Goal: Check status

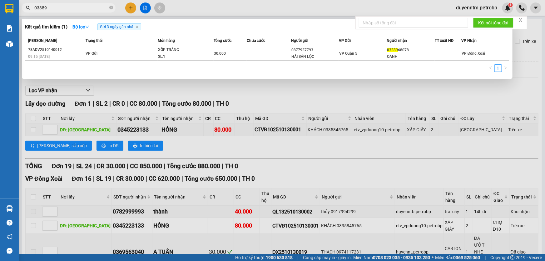
click at [113, 8] on icon "close-circle" at bounding box center [111, 8] width 4 height 4
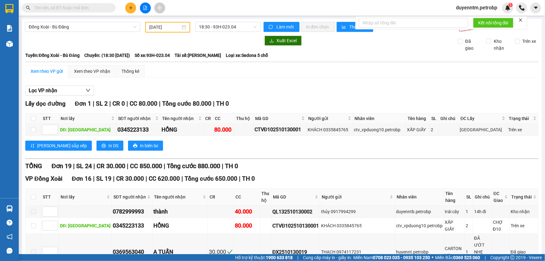
click at [105, 6] on input "text" at bounding box center [71, 7] width 74 height 7
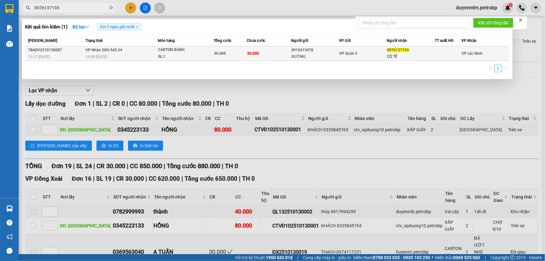
type input "0976137193"
click at [178, 52] on div "CARTON BÁNH" at bounding box center [181, 50] width 47 height 7
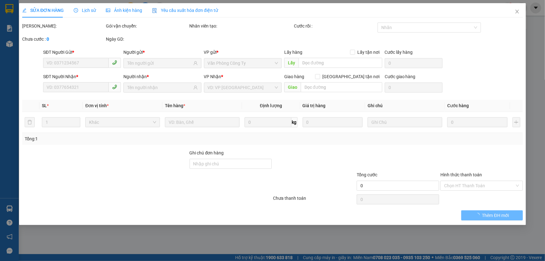
type input "0915415478"
type input "SƯỚNG"
type input "0976137193"
type input "CÔ TẾ"
type input "30.000"
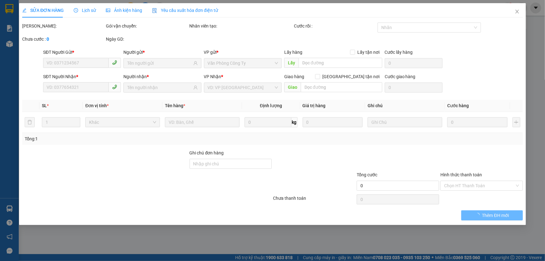
type input "30.000"
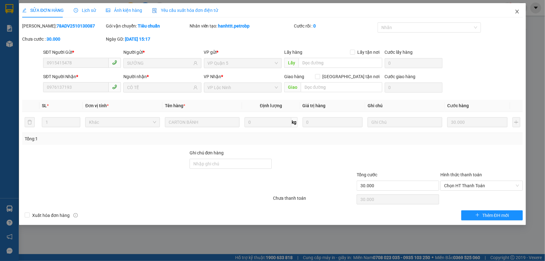
click at [518, 13] on icon "close" at bounding box center [517, 12] width 3 height 4
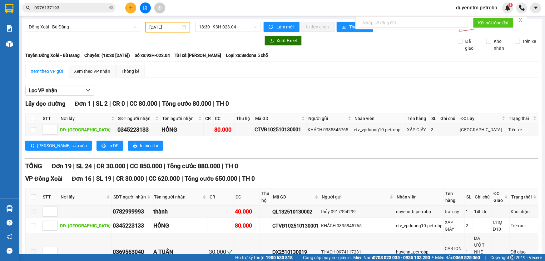
click at [81, 7] on input "0976137193" at bounding box center [71, 7] width 74 height 7
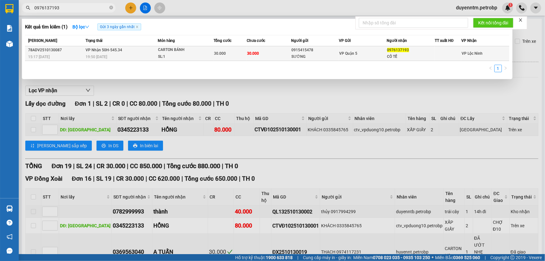
click at [98, 49] on span "VP Nhận 50H-545.34" at bounding box center [104, 50] width 37 height 4
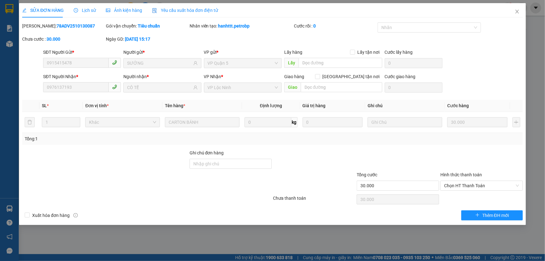
click at [92, 10] on span "Lịch sử" at bounding box center [85, 10] width 22 height 5
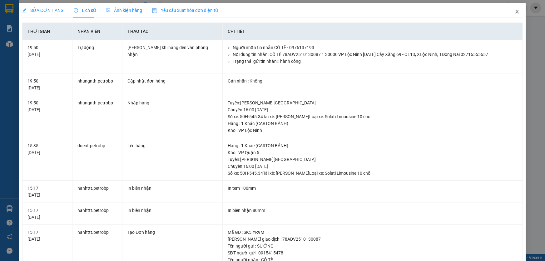
click at [515, 13] on icon "close" at bounding box center [517, 11] width 5 height 5
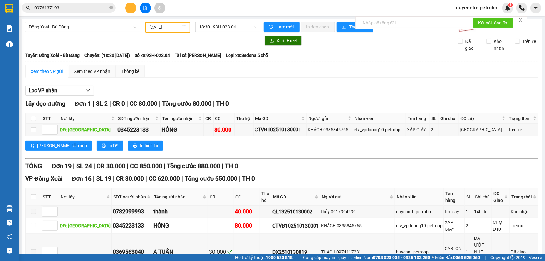
click at [81, 8] on input "0976137193" at bounding box center [71, 7] width 74 height 7
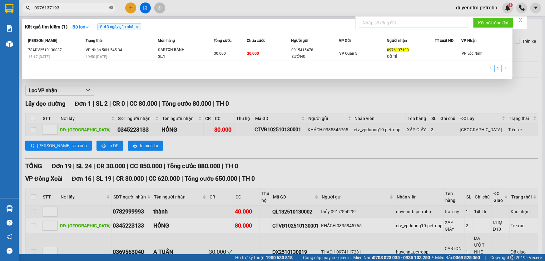
click at [112, 7] on icon "close-circle" at bounding box center [111, 8] width 4 height 4
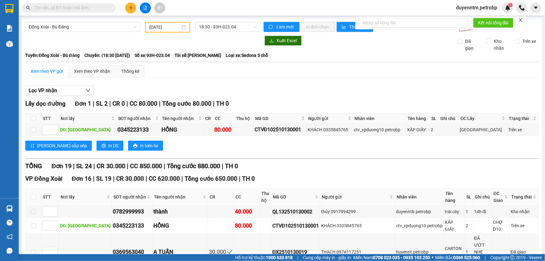
click at [94, 11] on input "text" at bounding box center [71, 7] width 74 height 7
click at [94, 10] on input "text" at bounding box center [71, 7] width 74 height 7
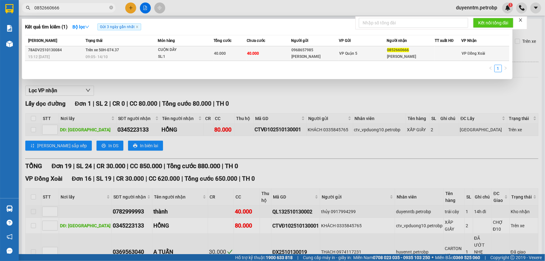
type input "0852660666"
click at [104, 51] on span "Trên xe 50H-074.37" at bounding box center [102, 50] width 33 height 4
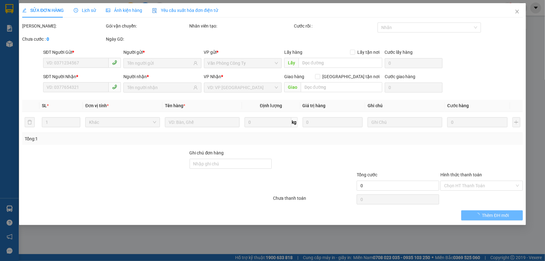
type input "0968657985"
type input "[PERSON_NAME]"
type input "0852660666"
type input "[PERSON_NAME]"
type input "40.000"
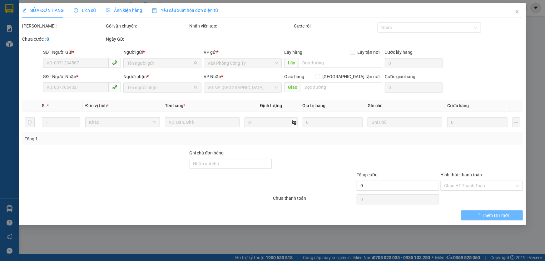
type input "40.000"
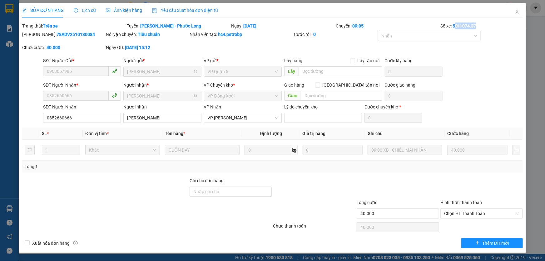
drag, startPoint x: 476, startPoint y: 25, endPoint x: 455, endPoint y: 26, distance: 21.6
click at [455, 26] on b "50H-074.37" at bounding box center [464, 25] width 23 height 5
click at [462, 25] on b "50H-074.37" at bounding box center [464, 25] width 23 height 5
click at [477, 25] on div "Số xe: 50H-074.37" at bounding box center [482, 26] width 84 height 7
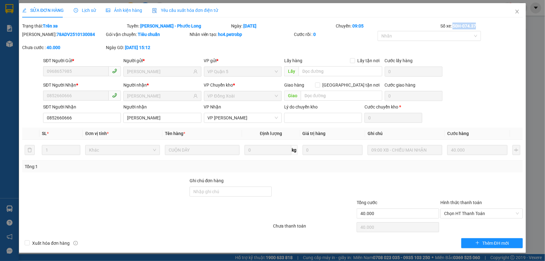
drag, startPoint x: 476, startPoint y: 25, endPoint x: 454, endPoint y: 25, distance: 22.2
click at [454, 25] on b "50H-074.37" at bounding box center [464, 25] width 23 height 5
copy b "50H-074.37"
click at [516, 12] on icon "close" at bounding box center [517, 11] width 5 height 5
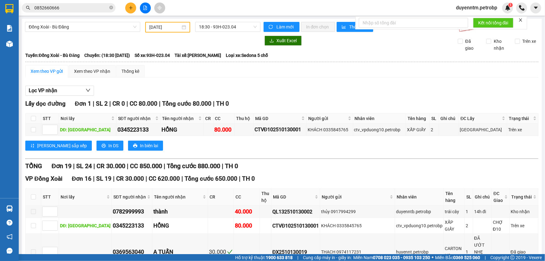
click at [76, 6] on input "0852660666" at bounding box center [71, 7] width 74 height 7
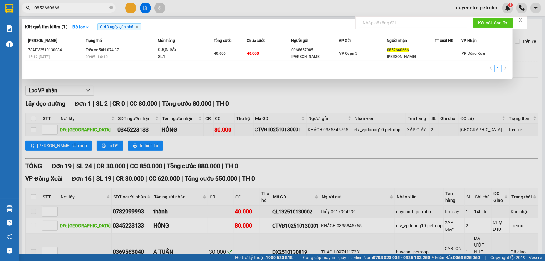
click at [75, 6] on input "0852660666" at bounding box center [71, 7] width 74 height 7
click at [220, 7] on div at bounding box center [272, 130] width 545 height 261
click at [74, 6] on input "0852660666" at bounding box center [71, 7] width 74 height 7
click at [110, 8] on icon "close-circle" at bounding box center [111, 8] width 4 height 4
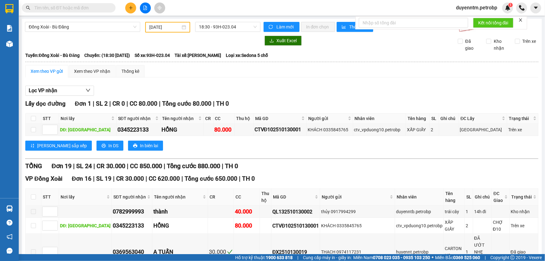
click at [93, 6] on input "text" at bounding box center [71, 7] width 74 height 7
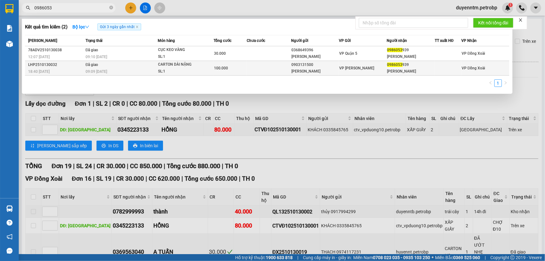
type input "0986053"
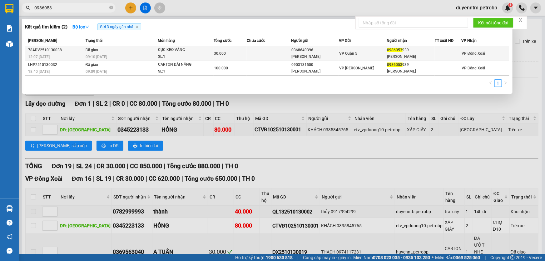
click at [93, 50] on span "Đã giao" at bounding box center [92, 50] width 13 height 4
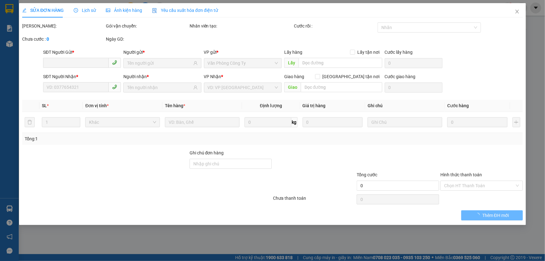
type input "0368649396"
type input "[PERSON_NAME]"
type input "0986053939"
type input "[PERSON_NAME]"
type input "30.000"
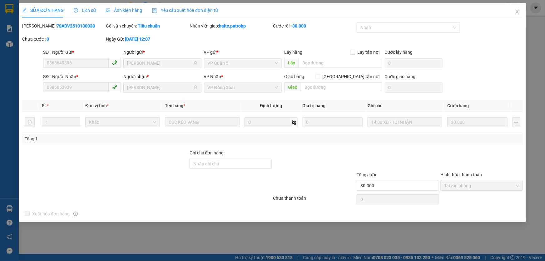
click at [126, 11] on span "Ảnh kiện hàng" at bounding box center [124, 10] width 36 height 5
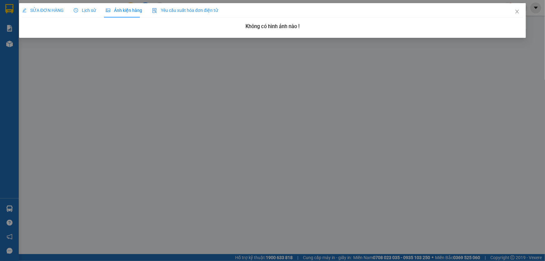
click at [90, 9] on span "Lịch sử" at bounding box center [85, 10] width 22 height 5
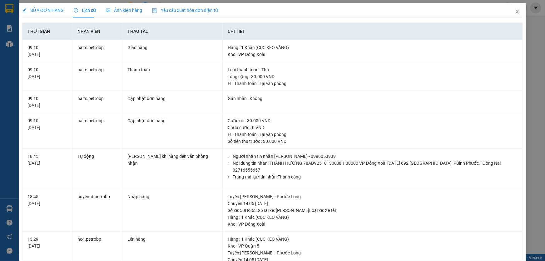
click at [515, 11] on icon "close" at bounding box center [517, 11] width 5 height 5
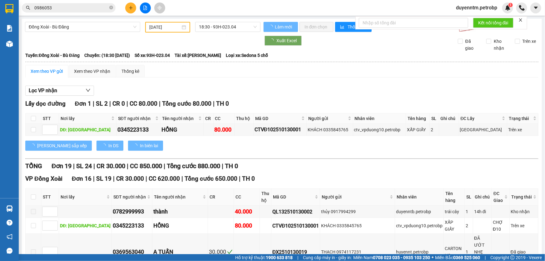
click at [65, 7] on input "0986053" at bounding box center [71, 7] width 74 height 7
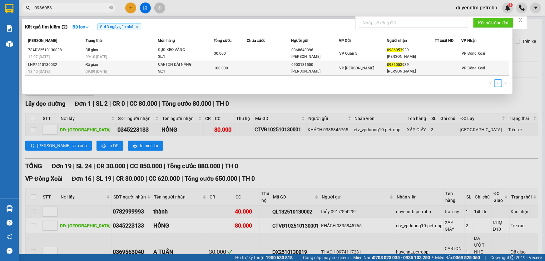
click at [178, 66] on div "CARTON DÀI NẶNG" at bounding box center [181, 64] width 47 height 7
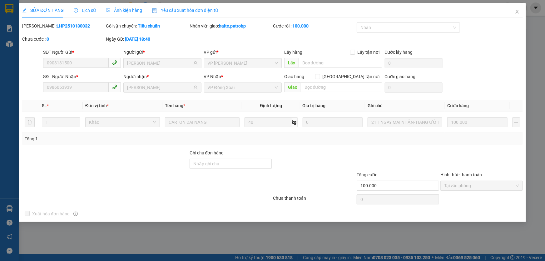
click at [125, 9] on span "Ảnh kiện hàng" at bounding box center [124, 10] width 36 height 5
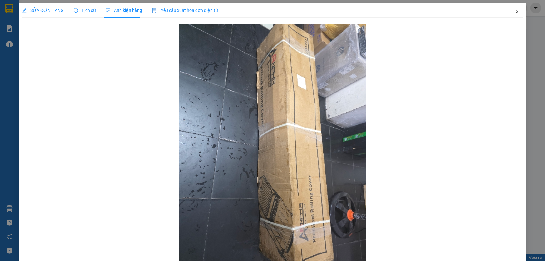
click at [515, 13] on icon "close" at bounding box center [517, 11] width 5 height 5
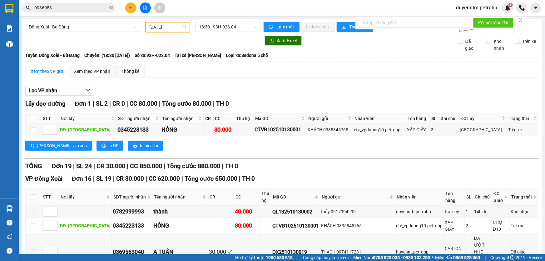
click at [89, 7] on input "0986053" at bounding box center [71, 7] width 74 height 7
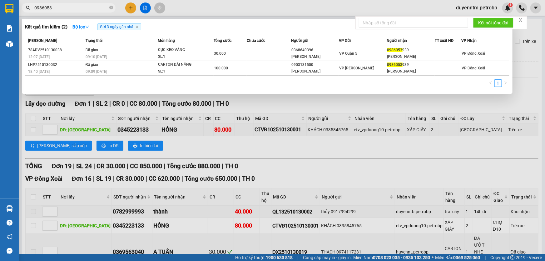
click at [89, 7] on input "0986053" at bounding box center [71, 7] width 74 height 7
click at [110, 6] on icon "close-circle" at bounding box center [111, 8] width 4 height 4
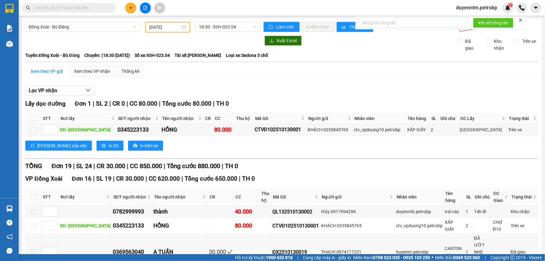
paste input "29H-903.33"
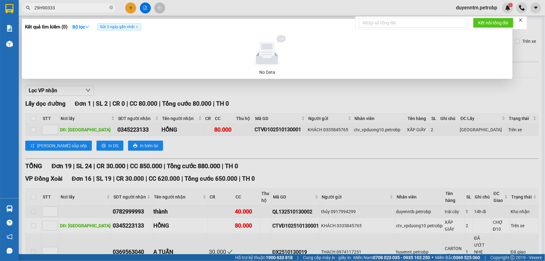
click at [59, 6] on input "29H90333" at bounding box center [71, 7] width 74 height 7
type input "29H90333"
click at [115, 10] on div "29H90333" at bounding box center [61, 7] width 122 height 9
click at [112, 7] on icon "close-circle" at bounding box center [111, 8] width 4 height 4
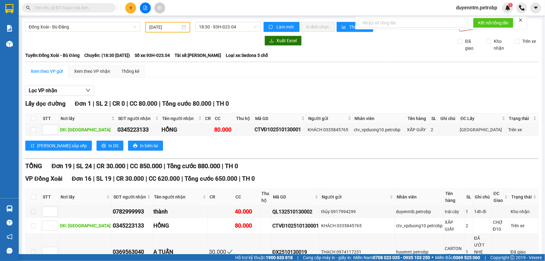
click at [93, 9] on input "text" at bounding box center [71, 7] width 74 height 7
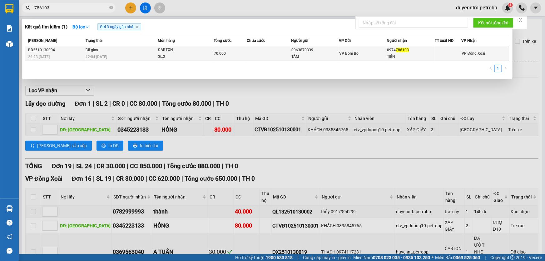
type input "786103"
click at [94, 47] on td "Đã giao 12:04 [DATE]" at bounding box center [121, 53] width 74 height 15
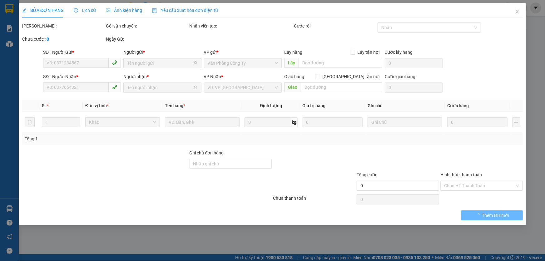
type input "0963870339"
type input "TÂM"
type input "0974786103"
type input "TIẾN"
type input "70.000"
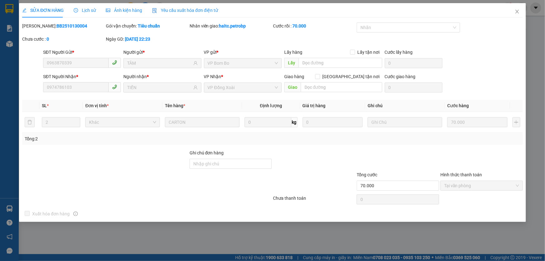
click at [91, 9] on span "Lịch sử" at bounding box center [85, 10] width 22 height 5
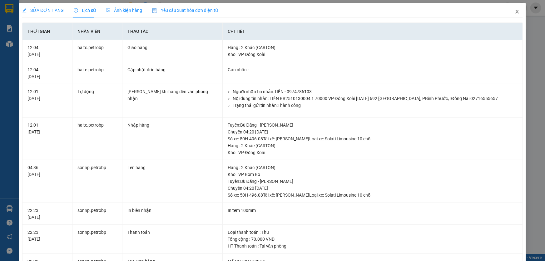
click at [515, 10] on icon "close" at bounding box center [517, 11] width 5 height 5
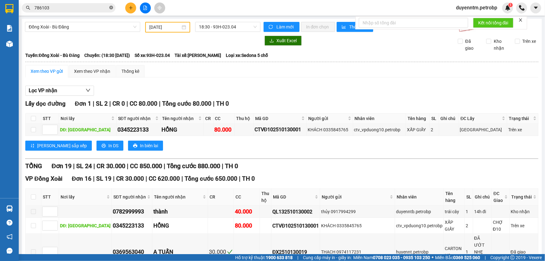
click at [111, 7] on icon "close-circle" at bounding box center [111, 8] width 4 height 4
click at [102, 9] on input "text" at bounding box center [71, 7] width 74 height 7
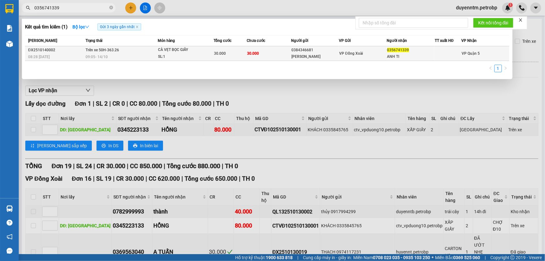
type input "0356741339"
click at [111, 51] on span "Trên xe 50H-363.26" at bounding box center [102, 50] width 33 height 4
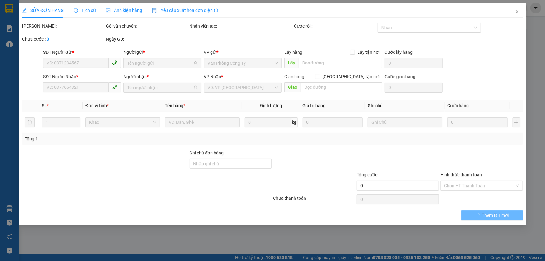
type input "0384346681"
type input "[PERSON_NAME]"
type input "0356741339"
type input "ANH TI"
type input "30.000"
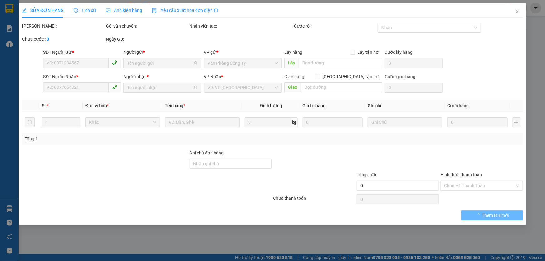
type input "30.000"
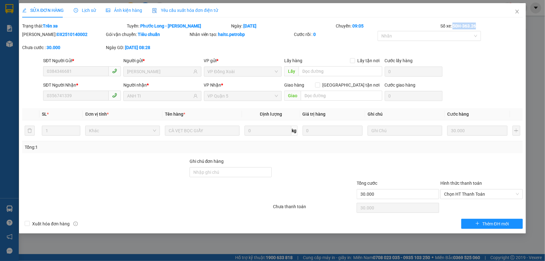
drag, startPoint x: 480, startPoint y: 24, endPoint x: 454, endPoint y: 27, distance: 26.7
click at [454, 27] on div "Số xe: 50H-363.26" at bounding box center [482, 26] width 84 height 7
copy b "50H-363.26"
click at [519, 11] on icon "close" at bounding box center [517, 12] width 3 height 4
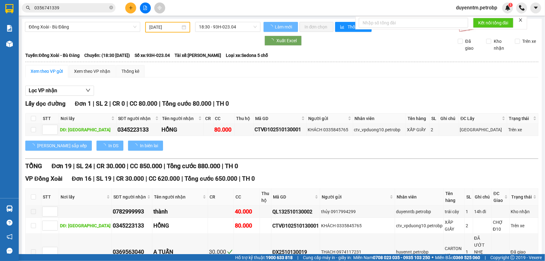
click at [89, 9] on input "0356741339" at bounding box center [71, 7] width 74 height 7
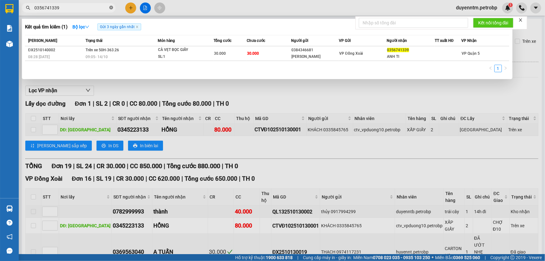
click at [111, 7] on icon "close-circle" at bounding box center [111, 8] width 4 height 4
click at [93, 6] on input "text" at bounding box center [71, 7] width 74 height 7
drag, startPoint x: 93, startPoint y: 6, endPoint x: 113, endPoint y: 13, distance: 21.4
click at [113, 13] on div "Kết quả tìm kiếm ( 1 ) Bộ lọc Gửi 3 ngày gần nhất Mã ĐH Trạng thái Món hàng Tổn…" at bounding box center [61, 8] width 122 height 11
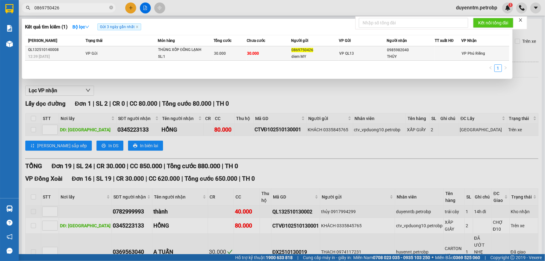
type input "0869750426"
click at [180, 49] on div "THÙNG XỐP ĐÔNG LẠNH" at bounding box center [181, 50] width 47 height 7
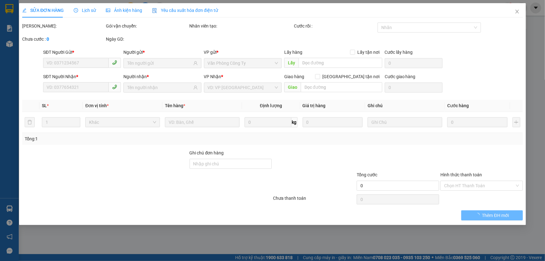
type input "0869750426"
type input "diem MY"
type input "0985982040"
type input "THỦY"
type input "30.000"
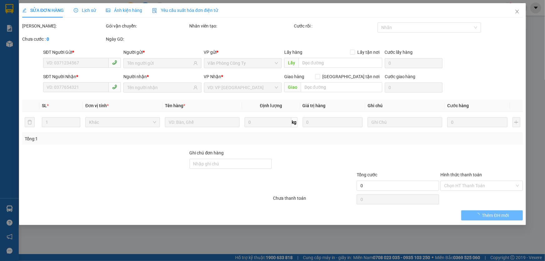
type input "30.000"
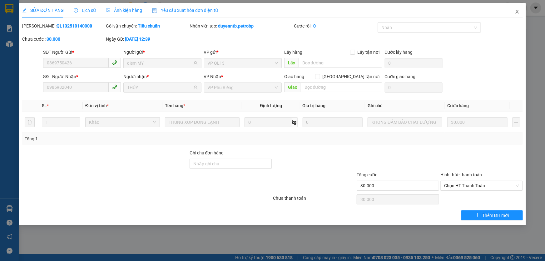
click at [519, 12] on icon "close" at bounding box center [517, 11] width 5 height 5
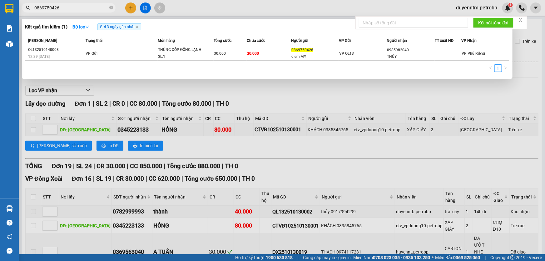
click at [68, 9] on input "0869750426" at bounding box center [71, 7] width 74 height 7
